Goal: Information Seeking & Learning: Find specific fact

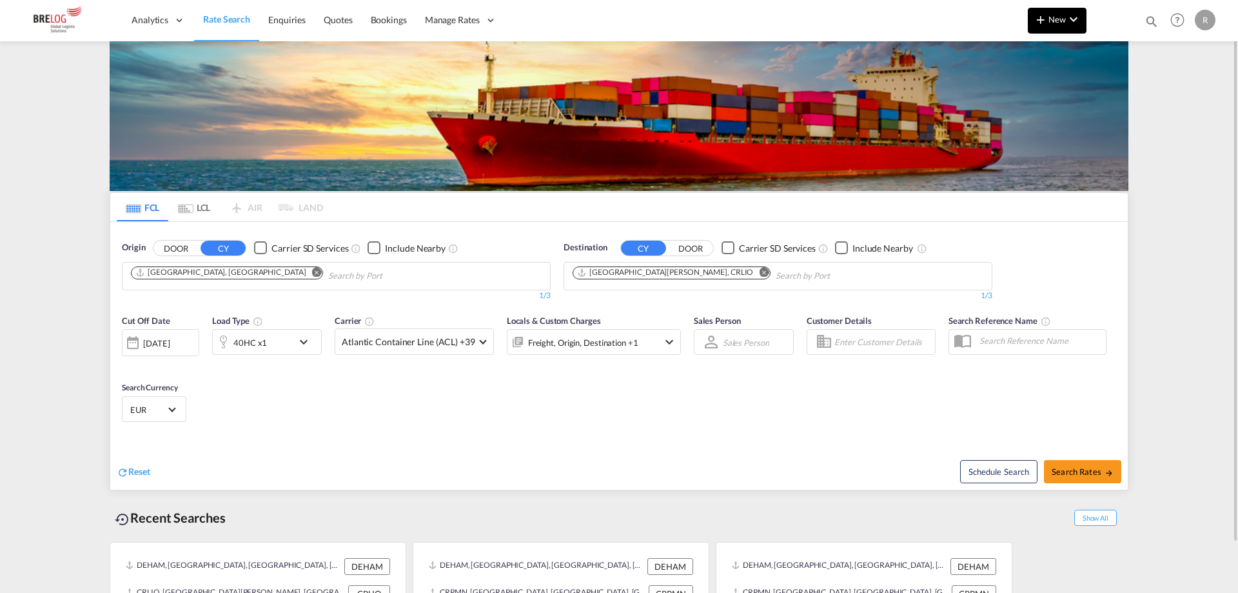
click at [1032, 21] on button "New" at bounding box center [1057, 21] width 59 height 26
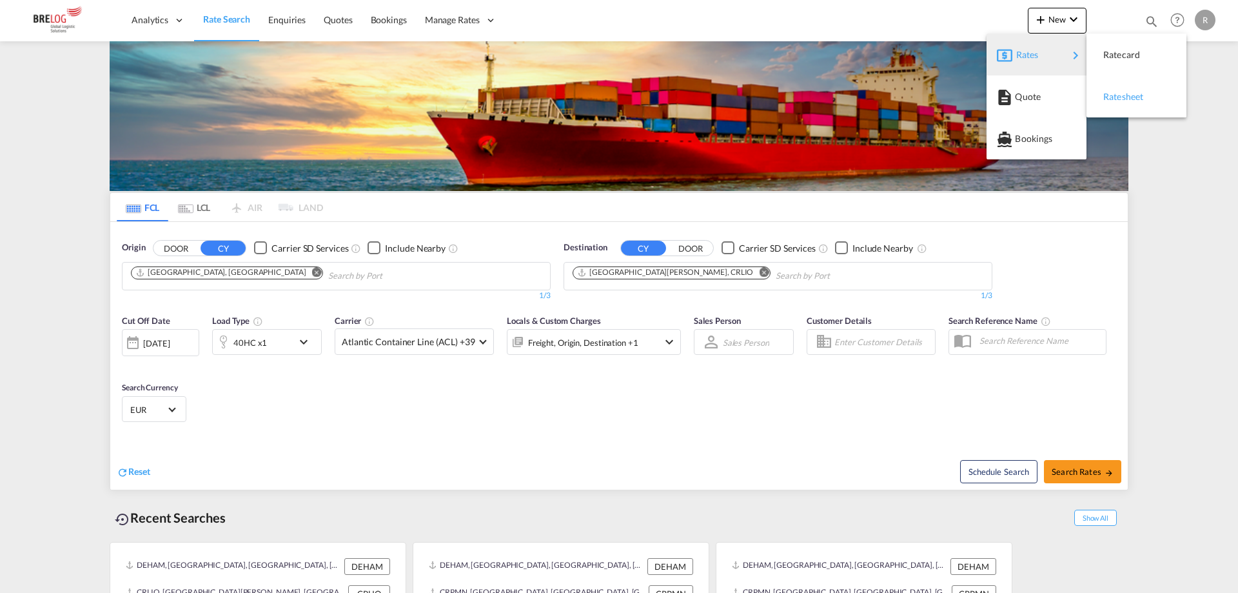
click at [1117, 90] on span "Ratesheet" at bounding box center [1110, 97] width 14 height 26
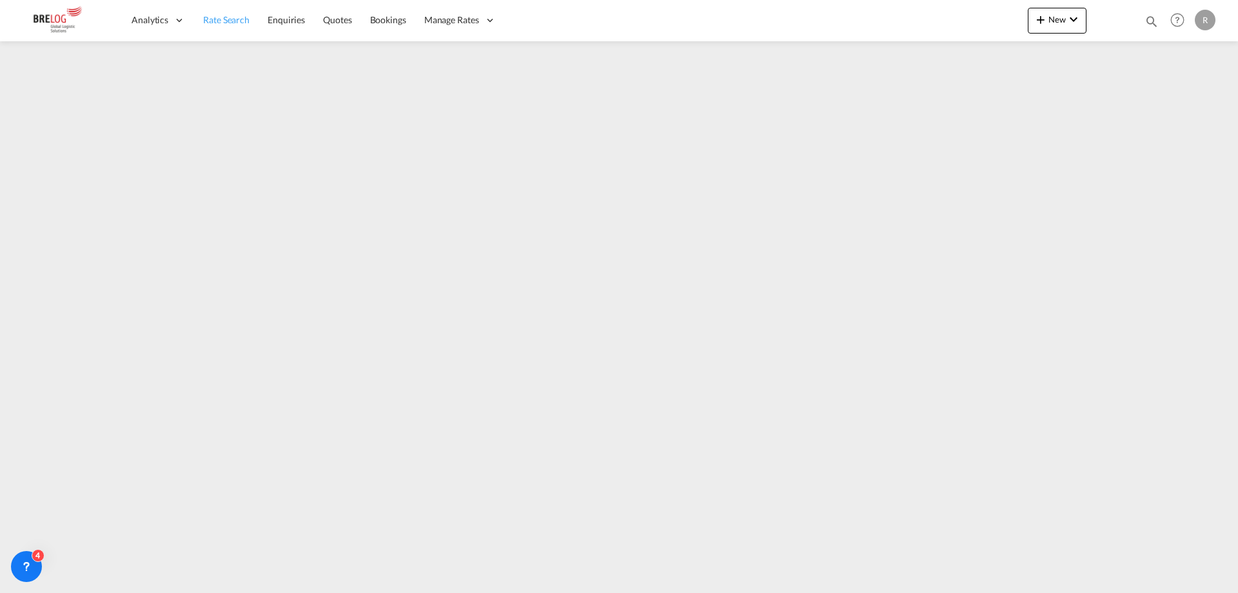
click at [217, 14] on span "Rate Search" at bounding box center [226, 19] width 46 height 11
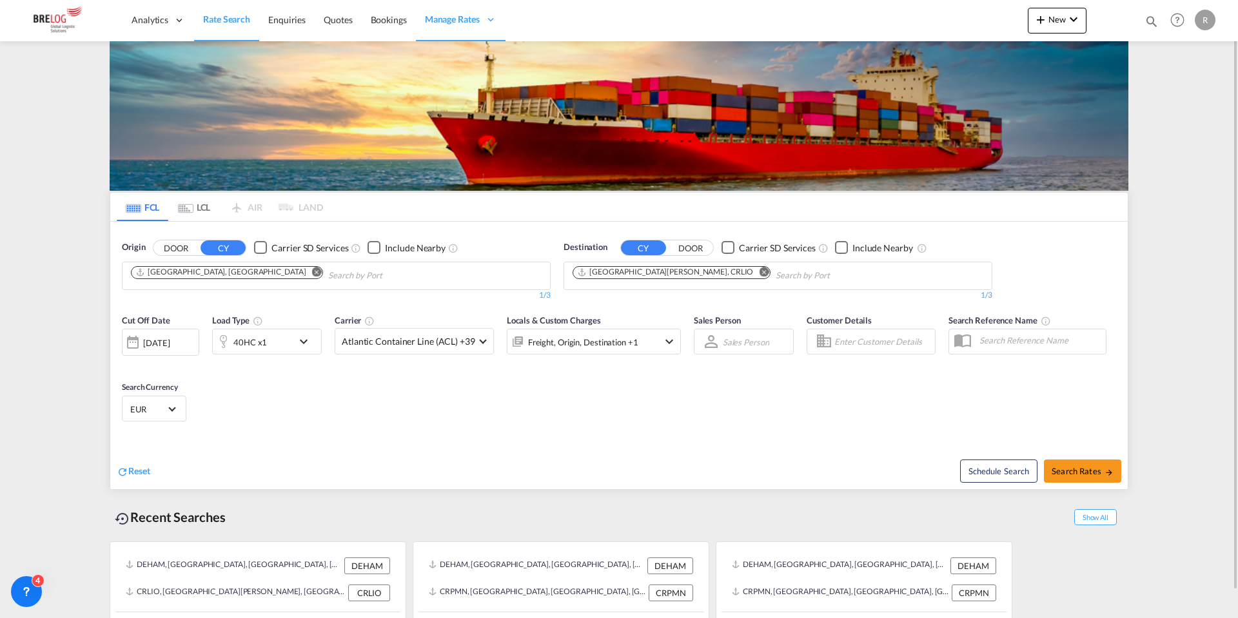
click at [759, 270] on md-icon "Remove" at bounding box center [764, 272] width 10 height 10
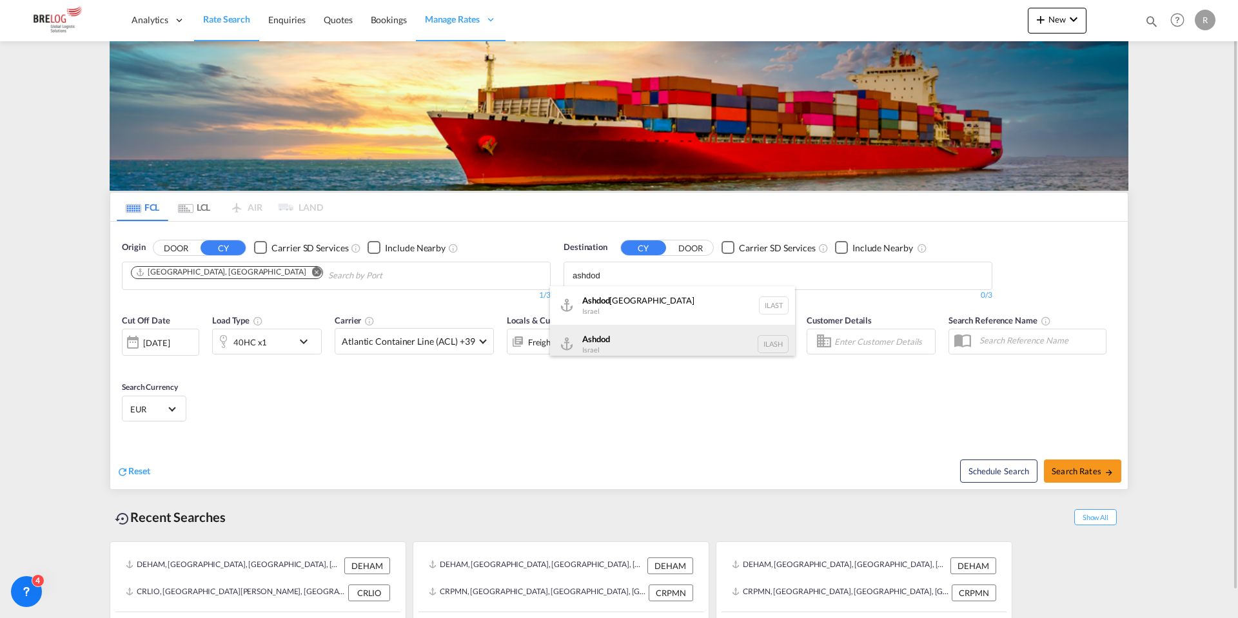
scroll to position [8, 0]
type input "ashdod"
click at [638, 330] on div "Ashdod [GEOGRAPHIC_DATA] [GEOGRAPHIC_DATA]" at bounding box center [672, 336] width 245 height 39
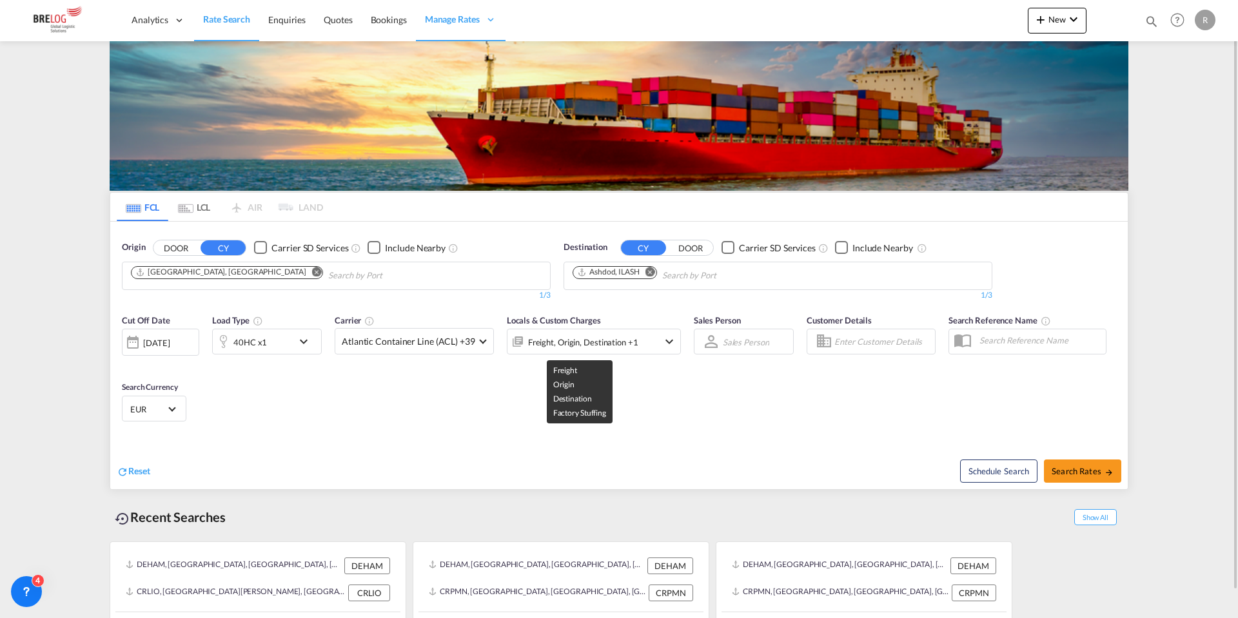
scroll to position [0, 0]
click at [166, 338] on div "[DATE]" at bounding box center [156, 343] width 26 height 12
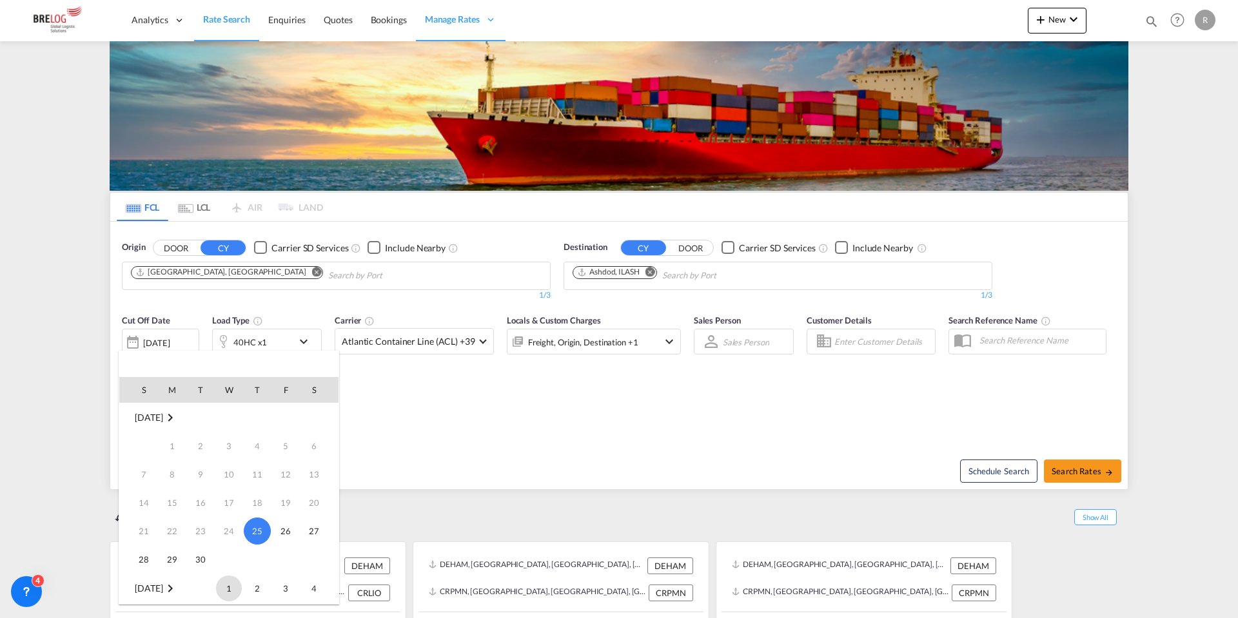
click at [221, 592] on span "1" at bounding box center [229, 589] width 26 height 26
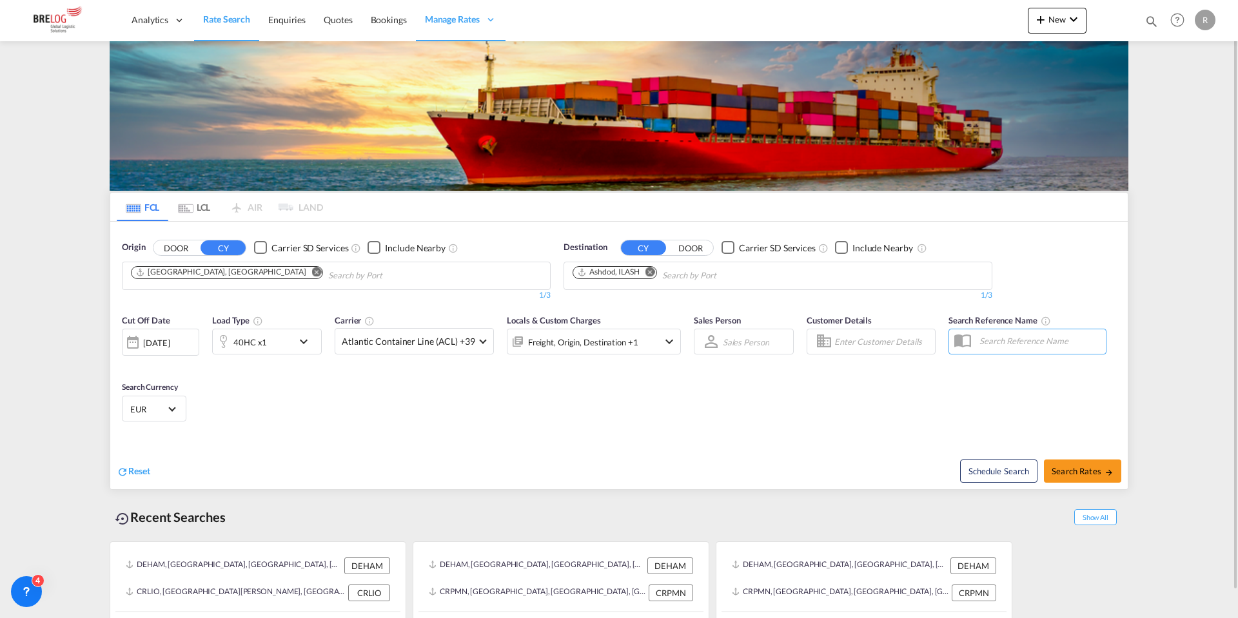
click at [404, 435] on div "Reset Schedule Search Search Rates" at bounding box center [618, 461] width 1017 height 56
click at [1090, 469] on span "Search Rates" at bounding box center [1083, 471] width 62 height 10
type input "DEHAM to ILASH / [DATE]"
